Goal: Task Accomplishment & Management: Use online tool/utility

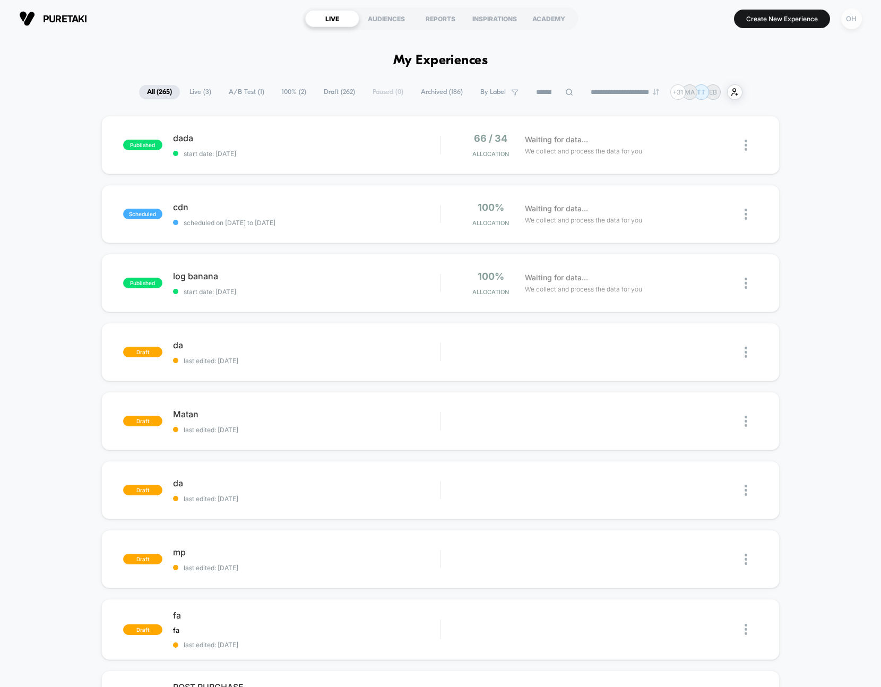
drag, startPoint x: 855, startPoint y: 16, endPoint x: 854, endPoint y: 22, distance: 5.9
click at [855, 16] on div "OH" at bounding box center [851, 18] width 21 height 21
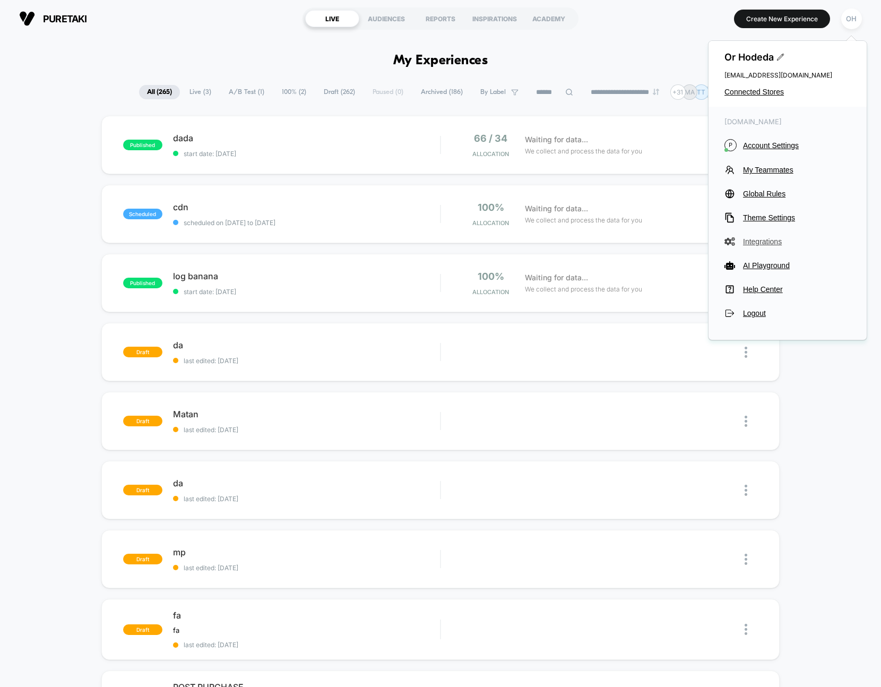
click at [756, 238] on span "Integrations" at bounding box center [797, 241] width 108 height 8
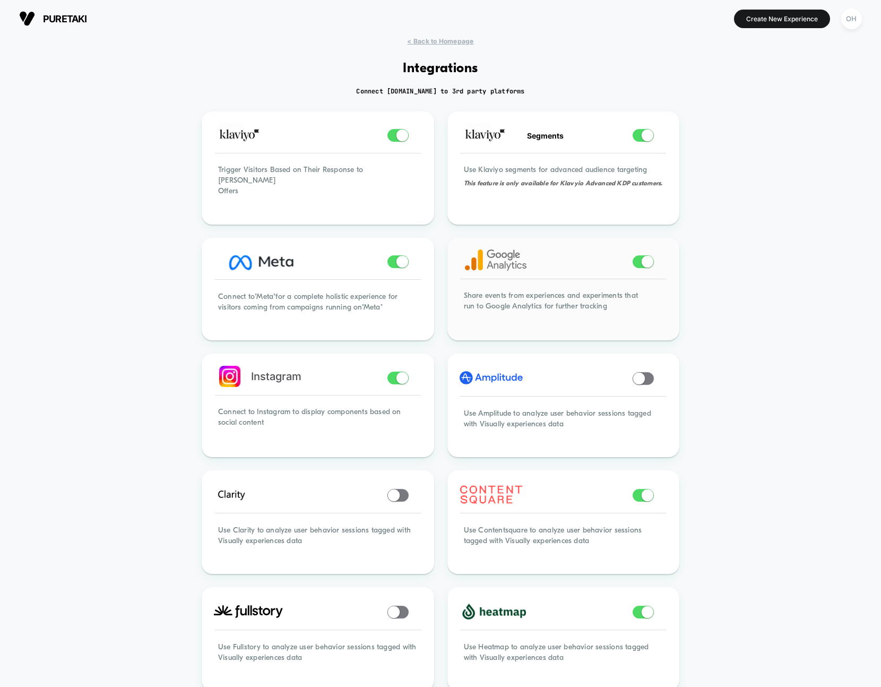
scroll to position [456, 0]
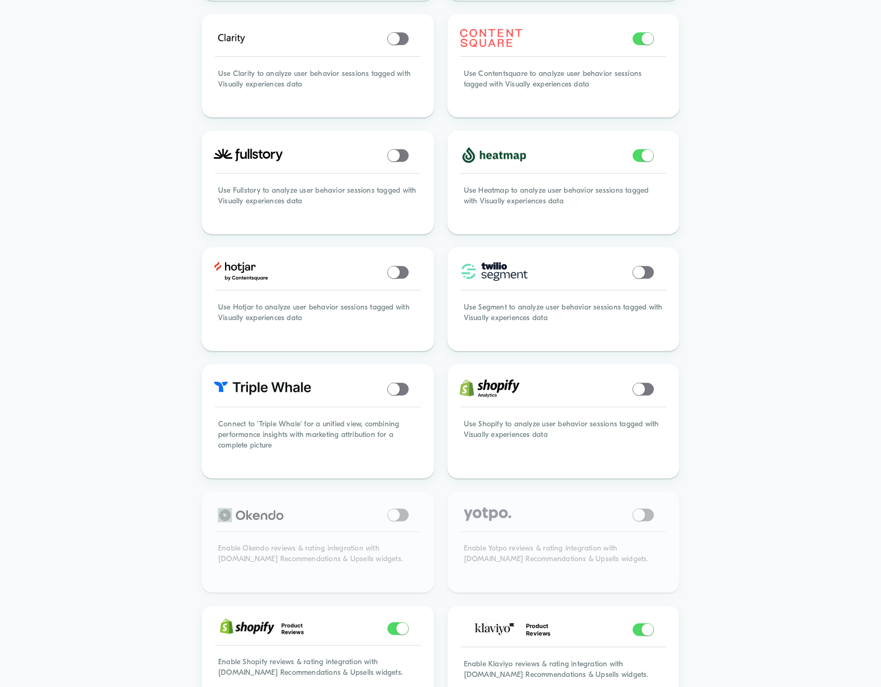
click at [791, 256] on div "< Back to Homepage Integrations Connect [DOMAIN_NAME] to 3rd party platforms Tr…" at bounding box center [440, 209] width 881 height 1256
click at [386, 389] on div at bounding box center [317, 389] width 229 height 46
click at [395, 388] on span at bounding box center [393, 389] width 12 height 12
click at [781, 399] on div "< Back to Homepage Integrations Connect [DOMAIN_NAME] to 3rd party platforms Tr…" at bounding box center [440, 209] width 881 height 1256
